Goal: Browse casually

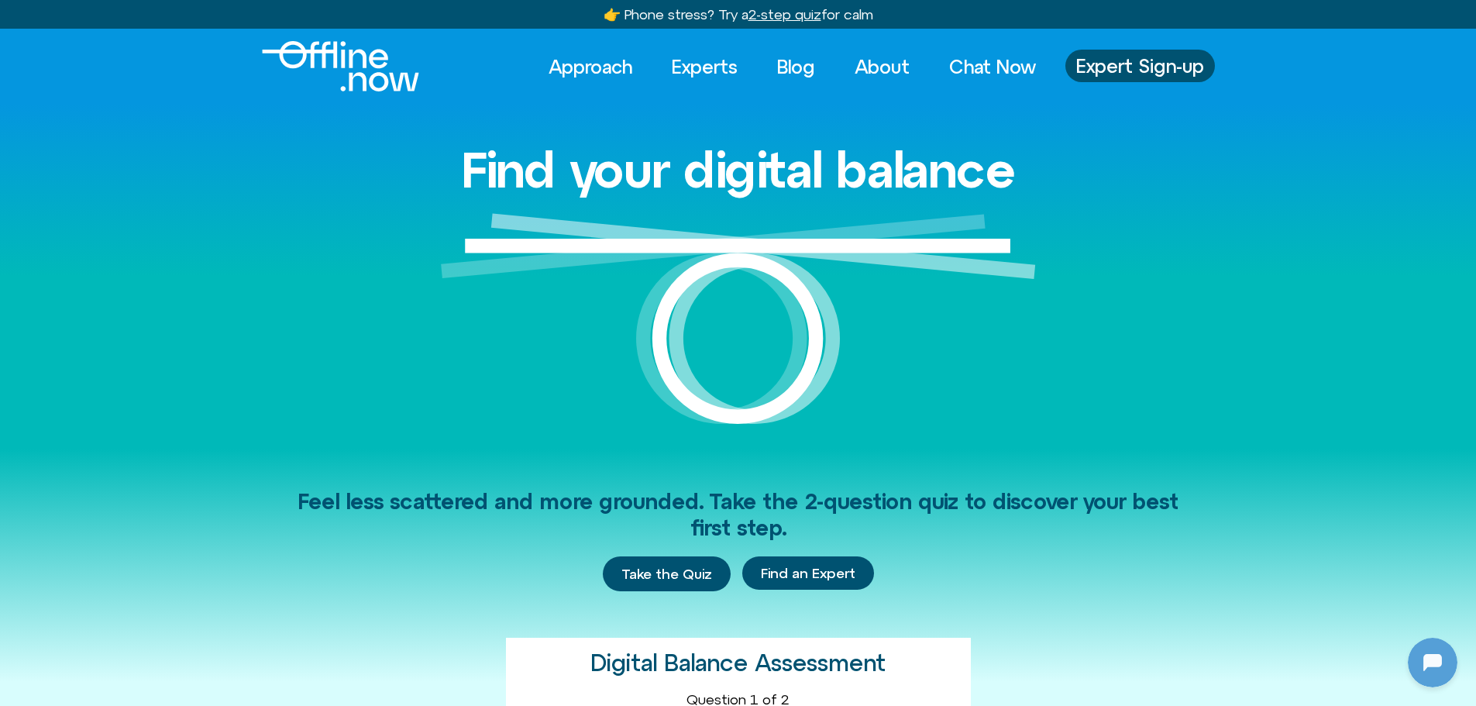
click at [374, 83] on img "Logo" at bounding box center [340, 66] width 157 height 50
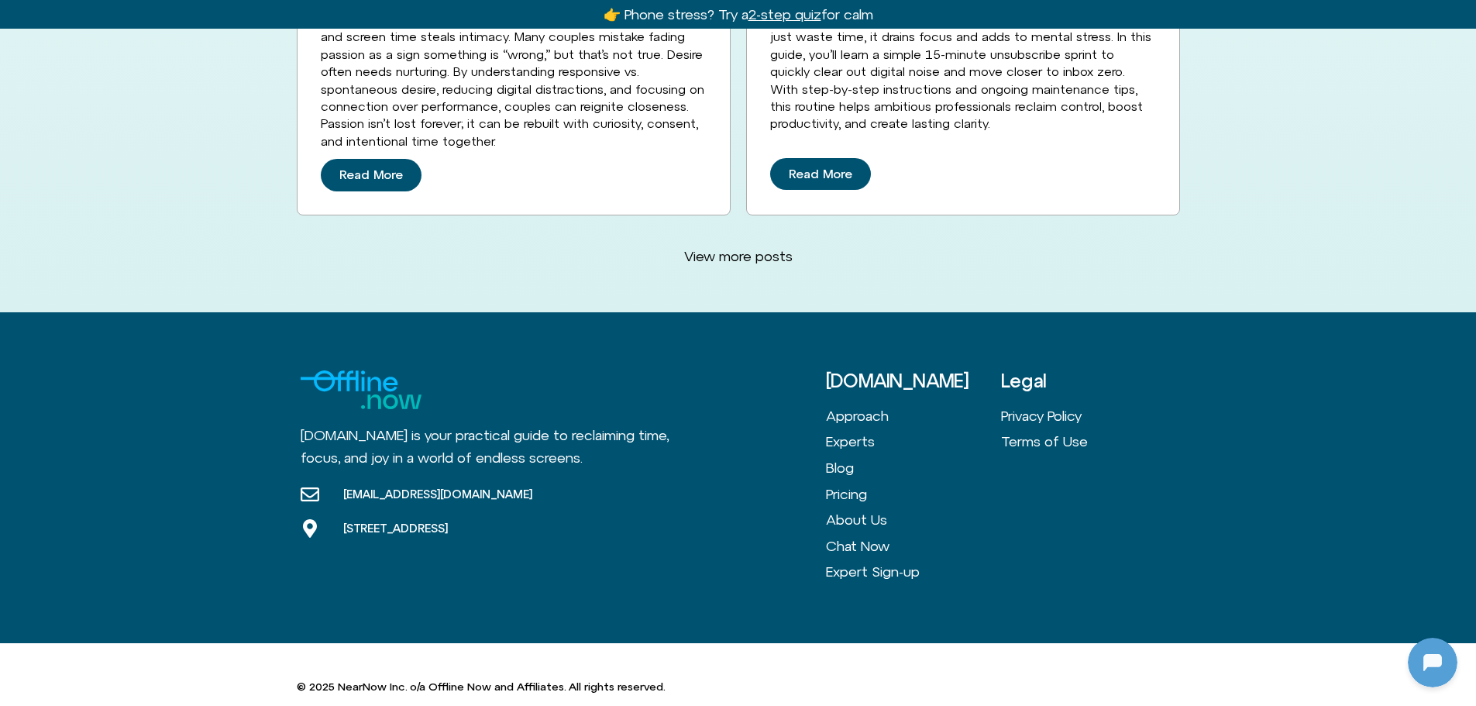
scroll to position [4201, 0]
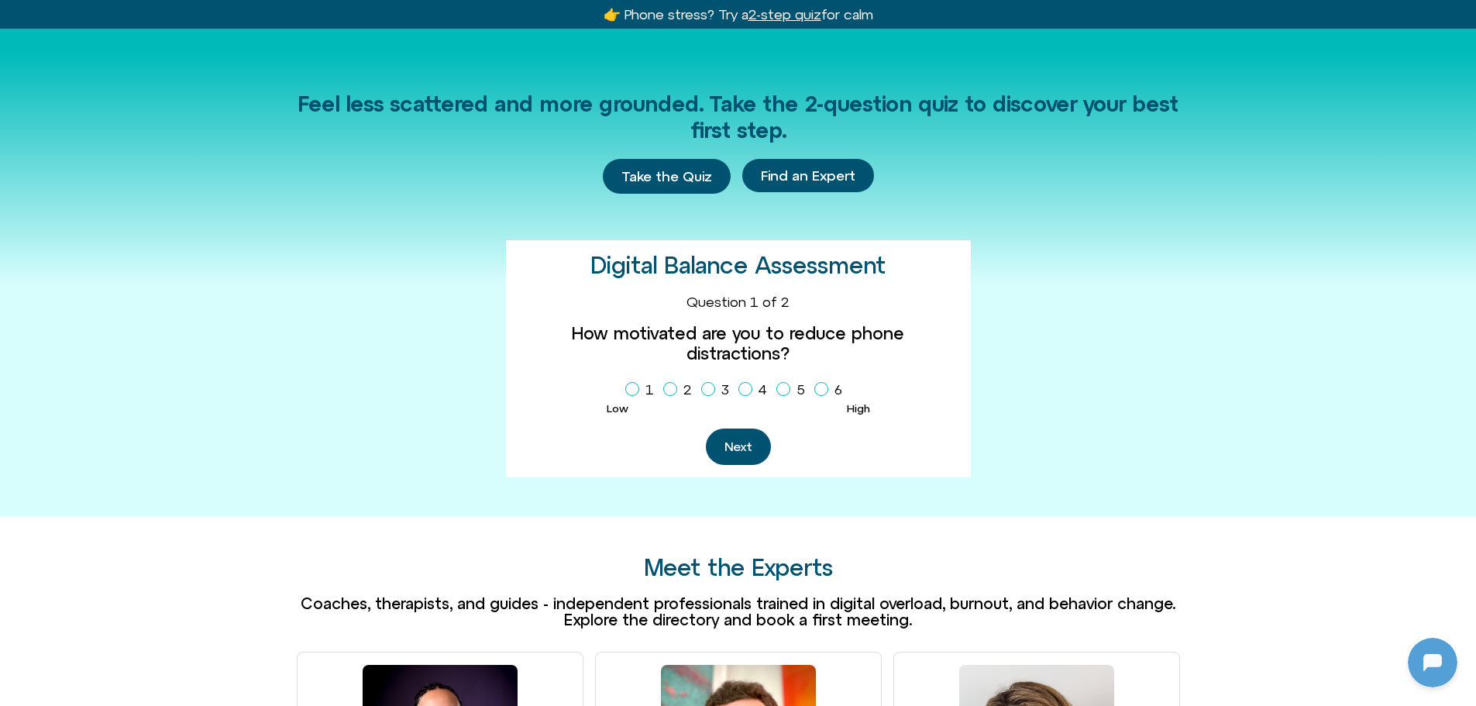
scroll to position [387, 0]
